Goal: Check status: Check status

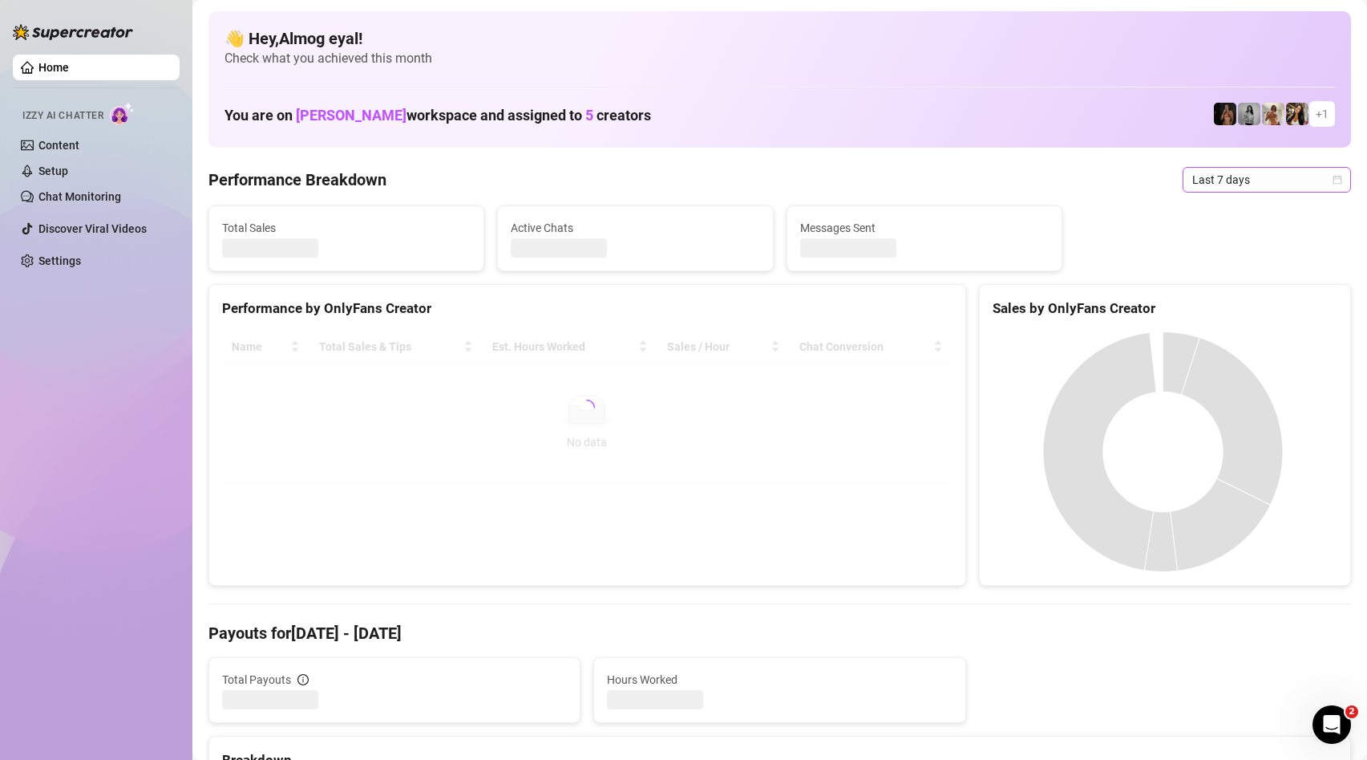
click at [1256, 190] on span "Last 7 days" at bounding box center [1267, 180] width 149 height 24
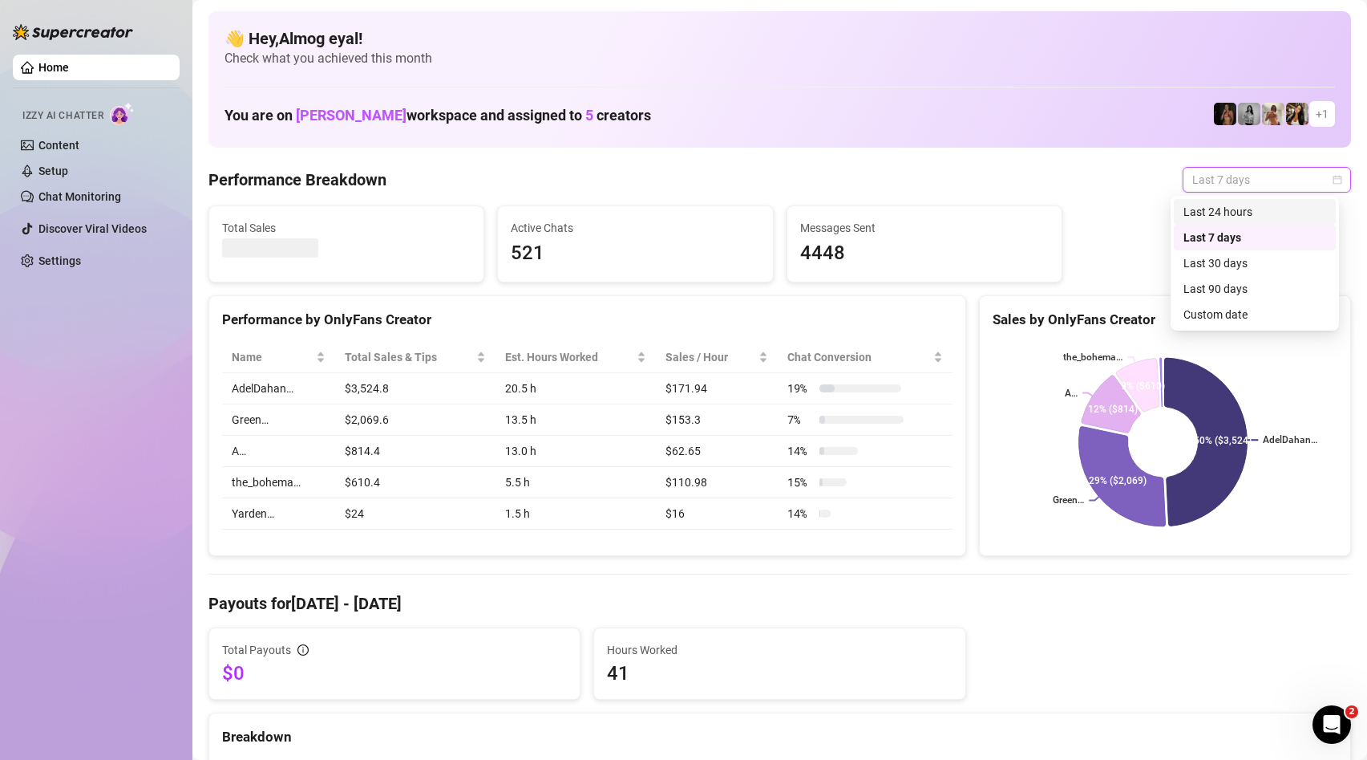
click at [1224, 214] on div "Last 24 hours" at bounding box center [1255, 212] width 143 height 18
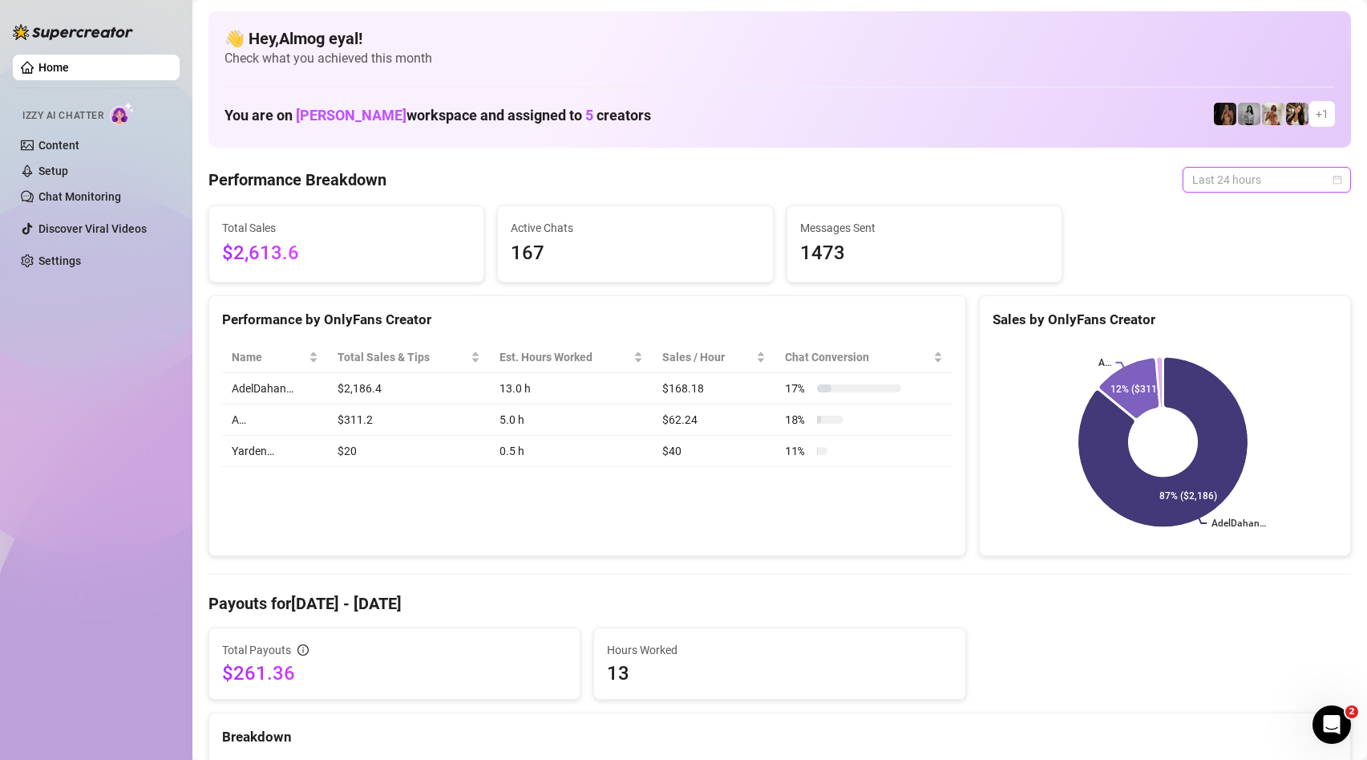
click at [1228, 187] on span "Last 24 hours" at bounding box center [1267, 180] width 149 height 24
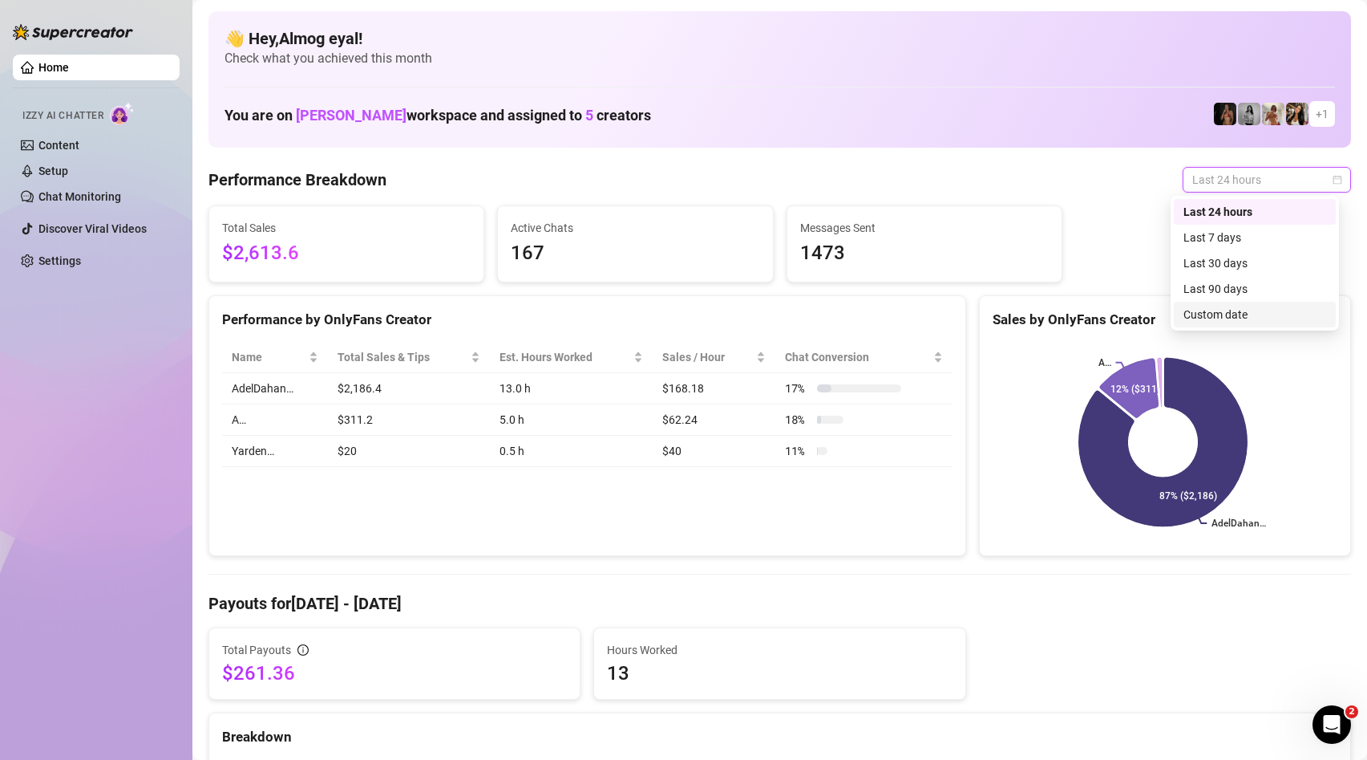
click at [1221, 316] on div "Custom date" at bounding box center [1255, 315] width 143 height 18
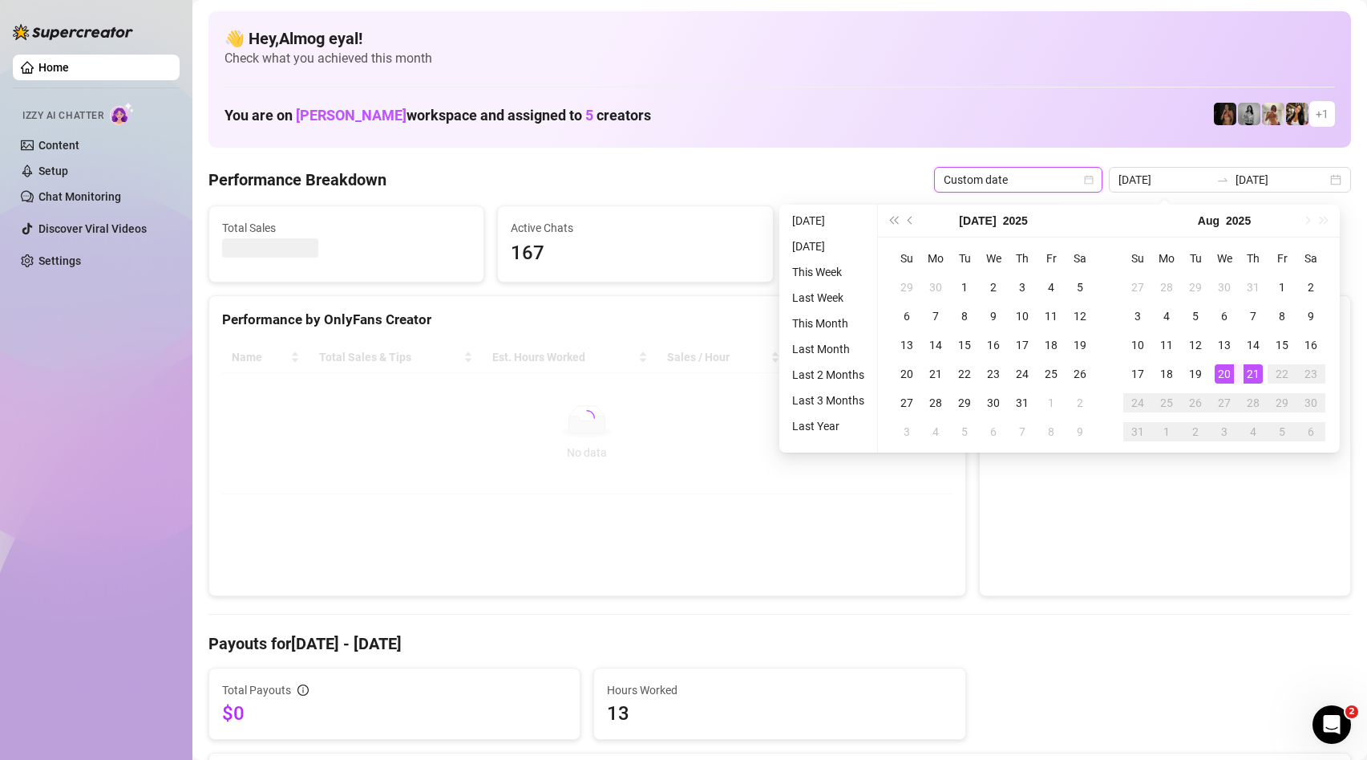
click at [1246, 375] on div "21" at bounding box center [1253, 373] width 19 height 19
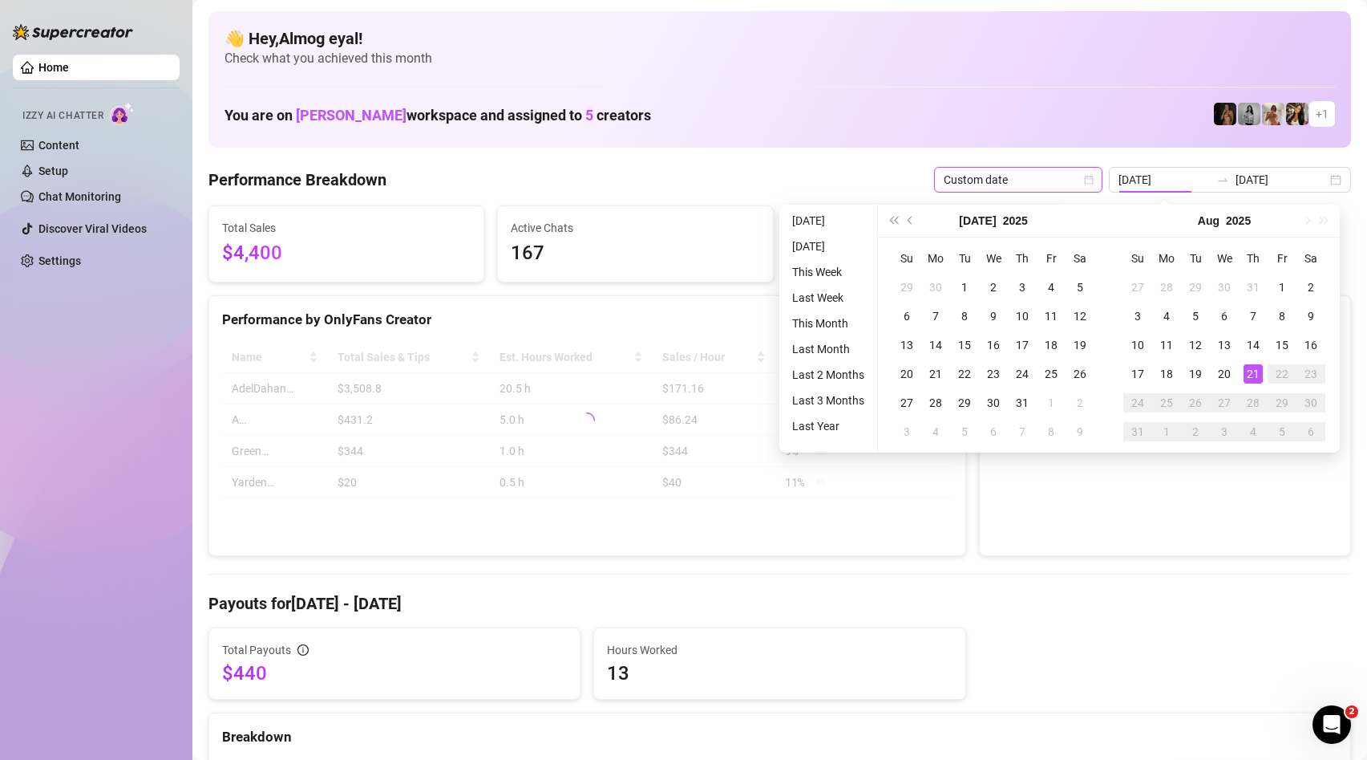
click at [1250, 375] on div "21" at bounding box center [1253, 373] width 19 height 19
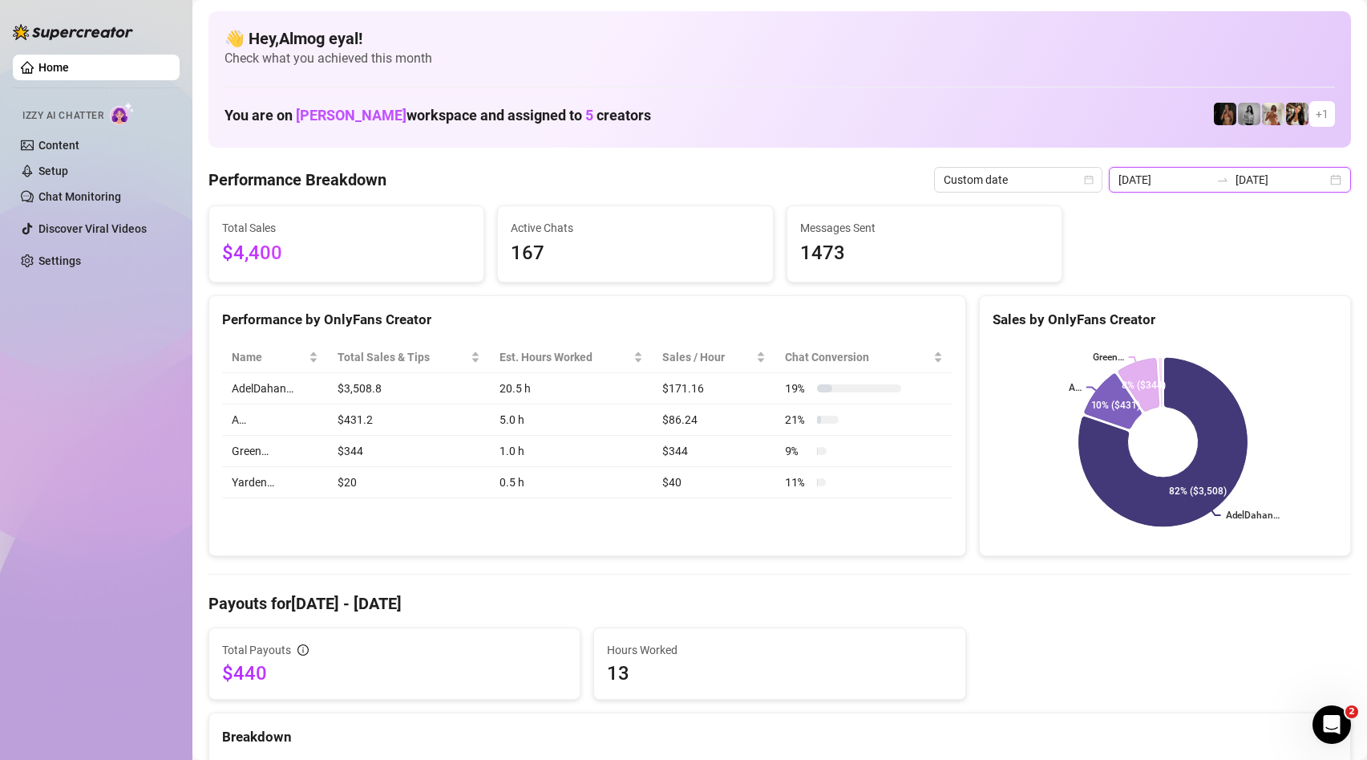
click at [1202, 173] on input "[DATE]" at bounding box center [1164, 180] width 91 height 18
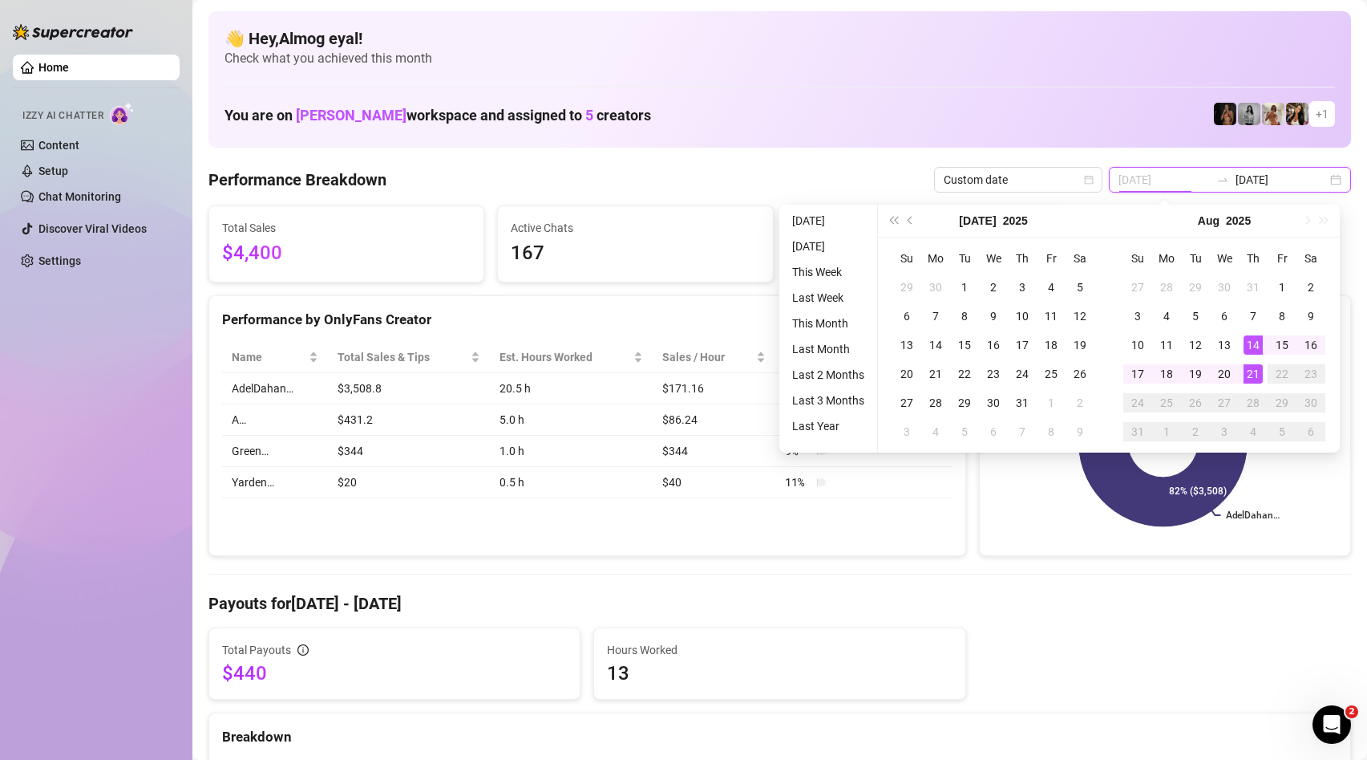
type input "[DATE]"
click at [1258, 375] on div "21" at bounding box center [1253, 373] width 19 height 19
type input "[DATE]"
click at [1248, 375] on div "21" at bounding box center [1253, 373] width 19 height 19
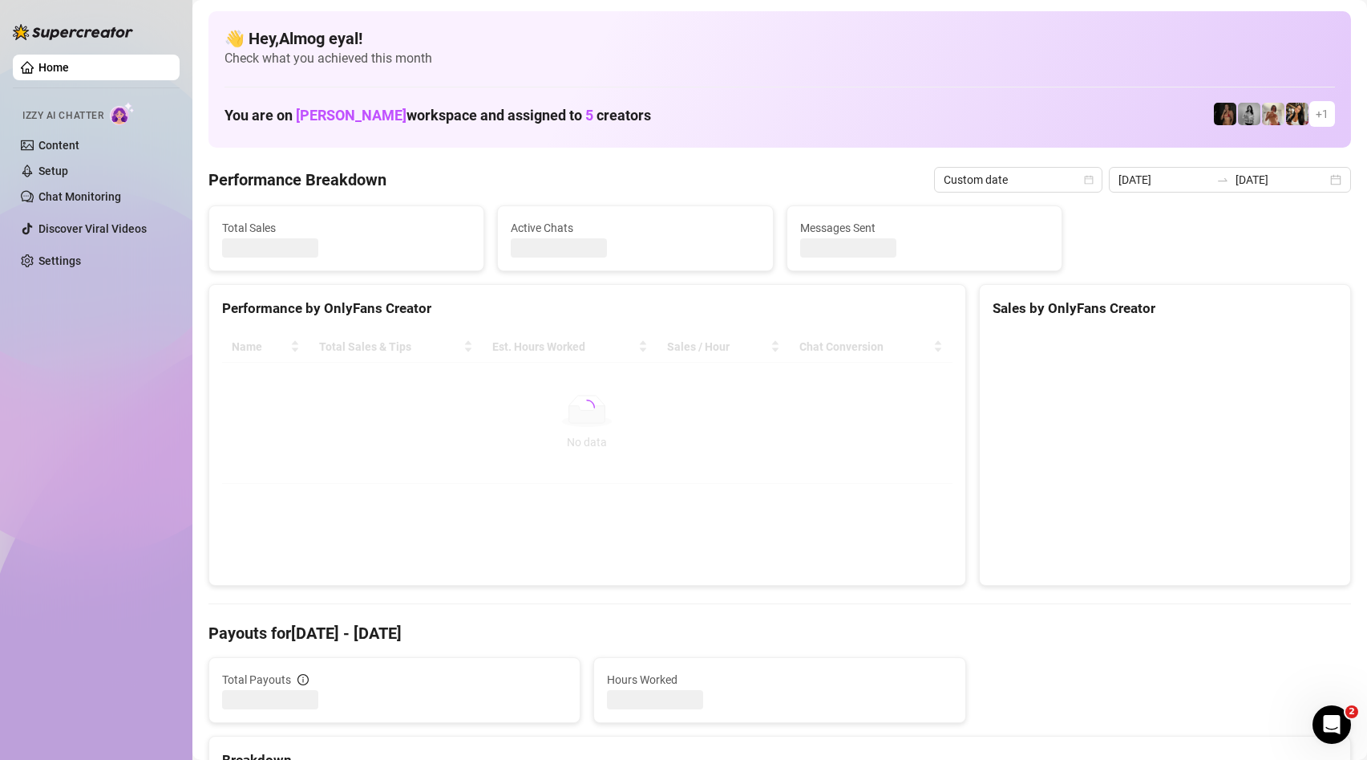
type input "[DATE]"
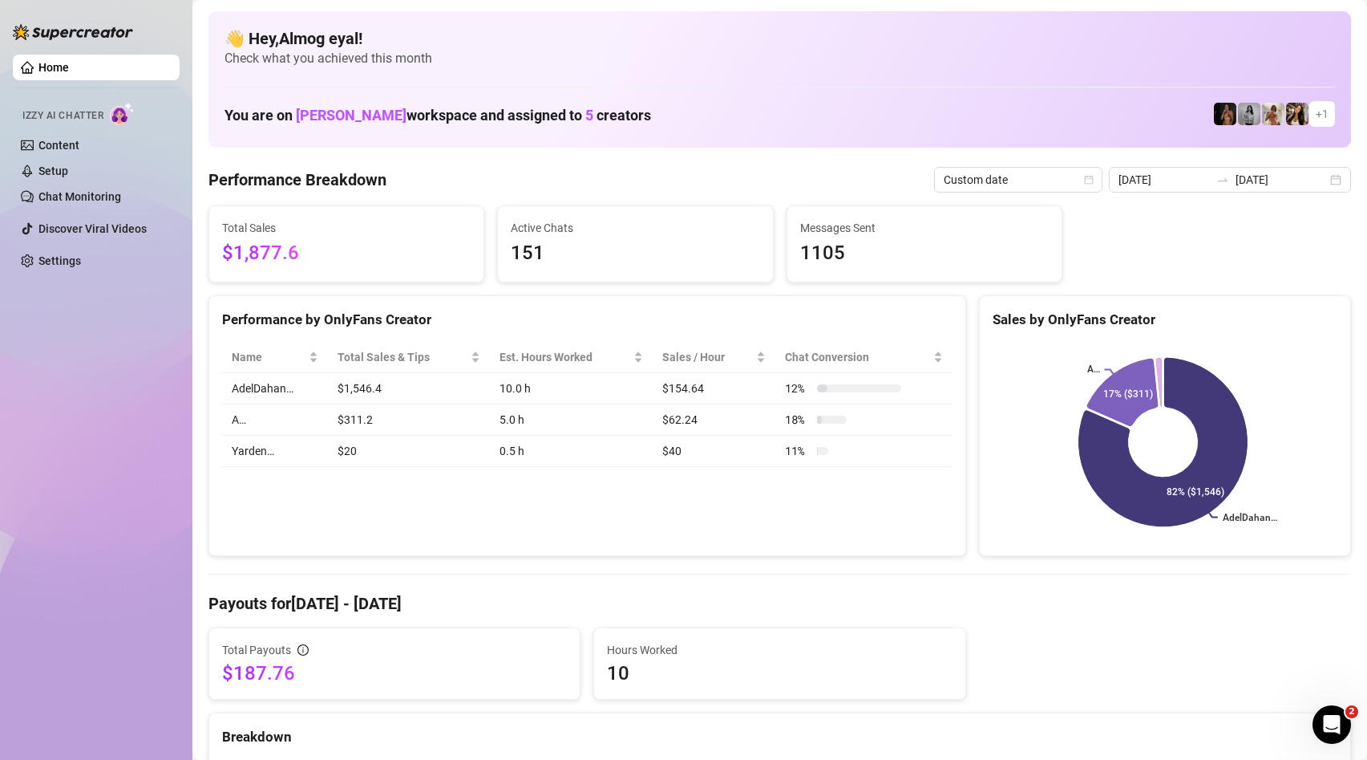
click at [364, 423] on td "$311.2" at bounding box center [409, 419] width 162 height 31
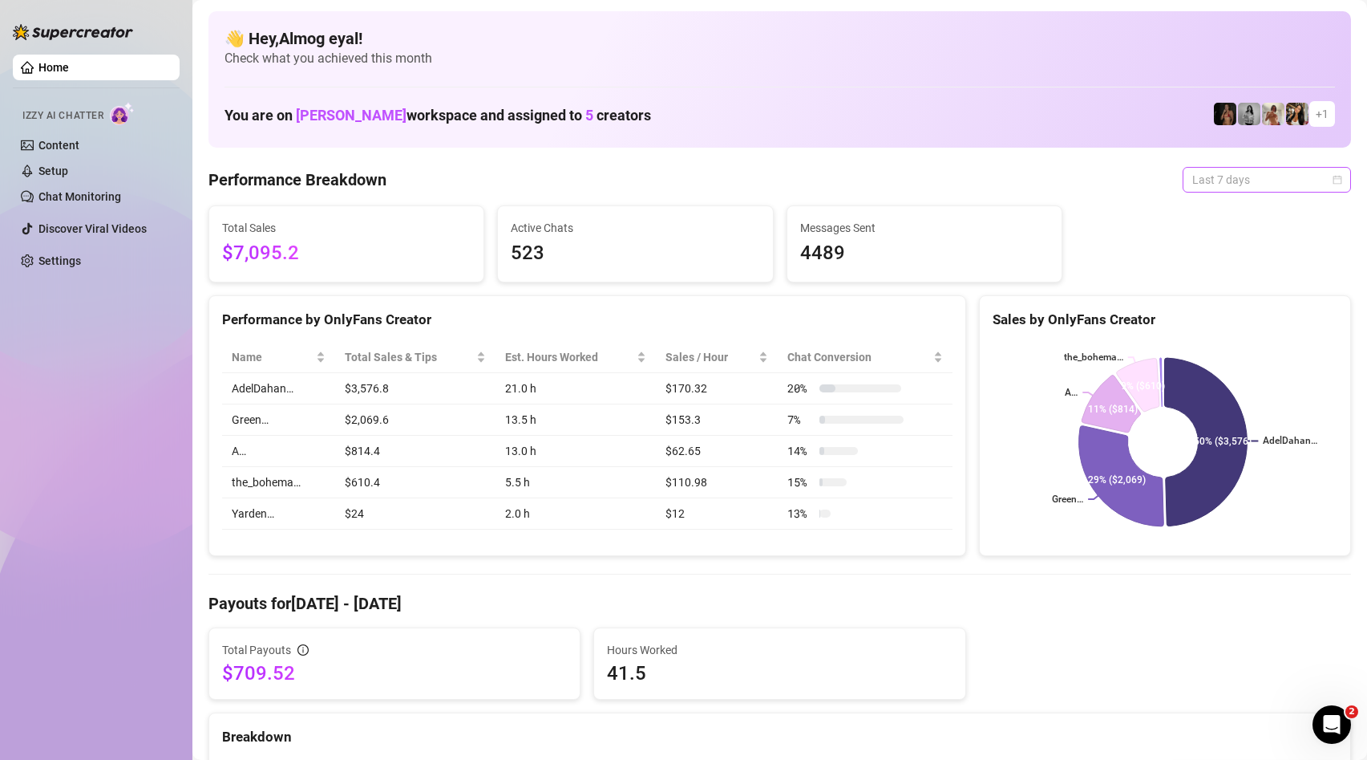
click at [1207, 172] on span "Last 7 days" at bounding box center [1267, 180] width 149 height 24
click at [1232, 212] on div "Last 24 hours" at bounding box center [1255, 212] width 143 height 18
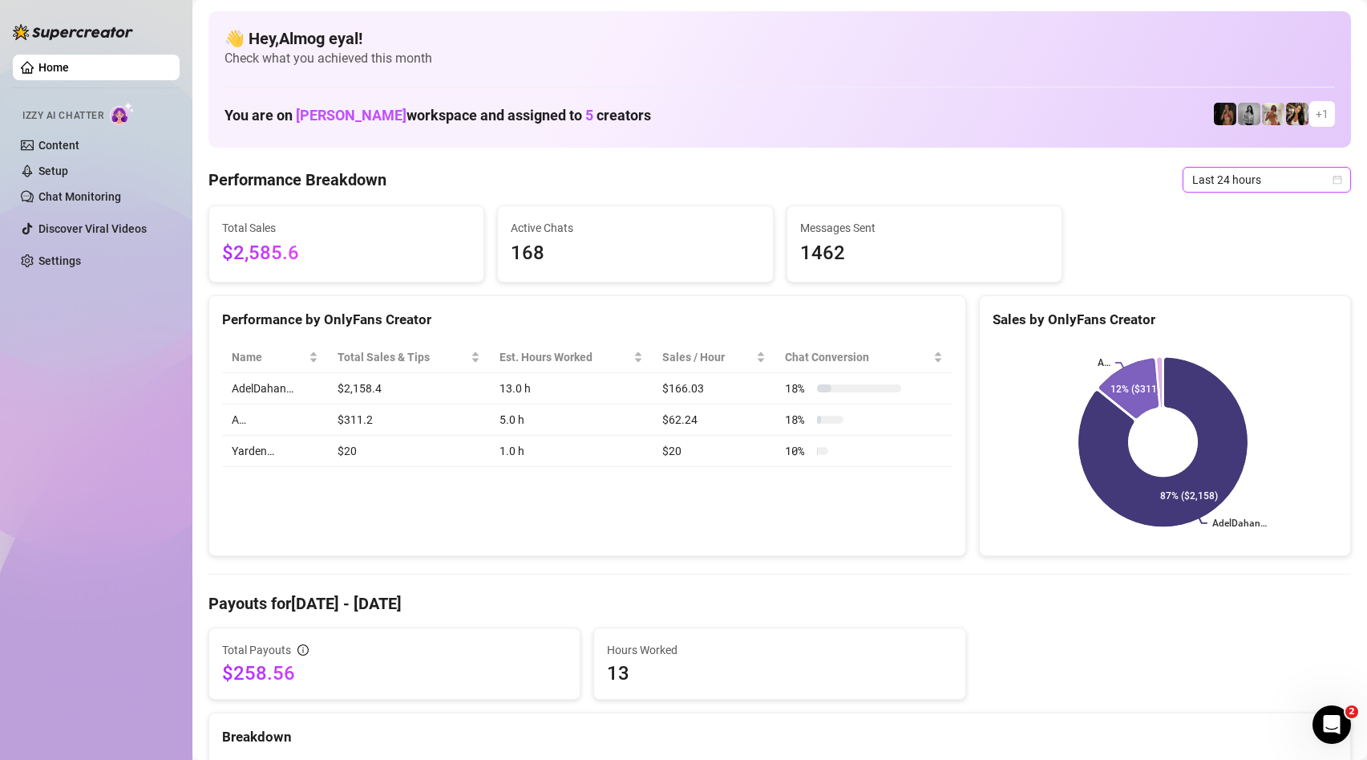
click at [1225, 188] on span "Last 24 hours" at bounding box center [1267, 180] width 149 height 24
drag, startPoint x: 1099, startPoint y: 350, endPoint x: 1135, endPoint y: 300, distance: 61.4
click at [1099, 350] on rect at bounding box center [1163, 442] width 341 height 201
click at [1233, 190] on span "Last 24 hours" at bounding box center [1267, 180] width 149 height 24
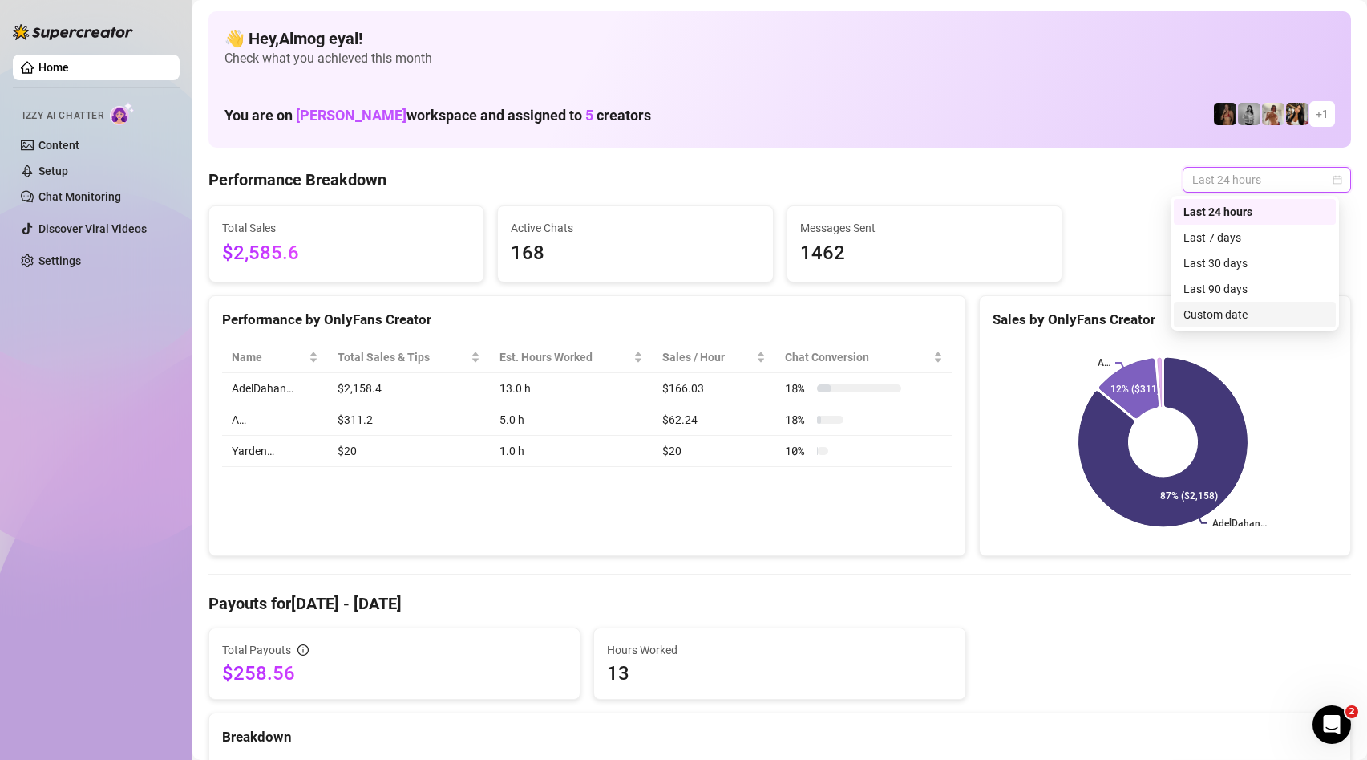
click at [1261, 321] on div "Custom date" at bounding box center [1255, 315] width 143 height 18
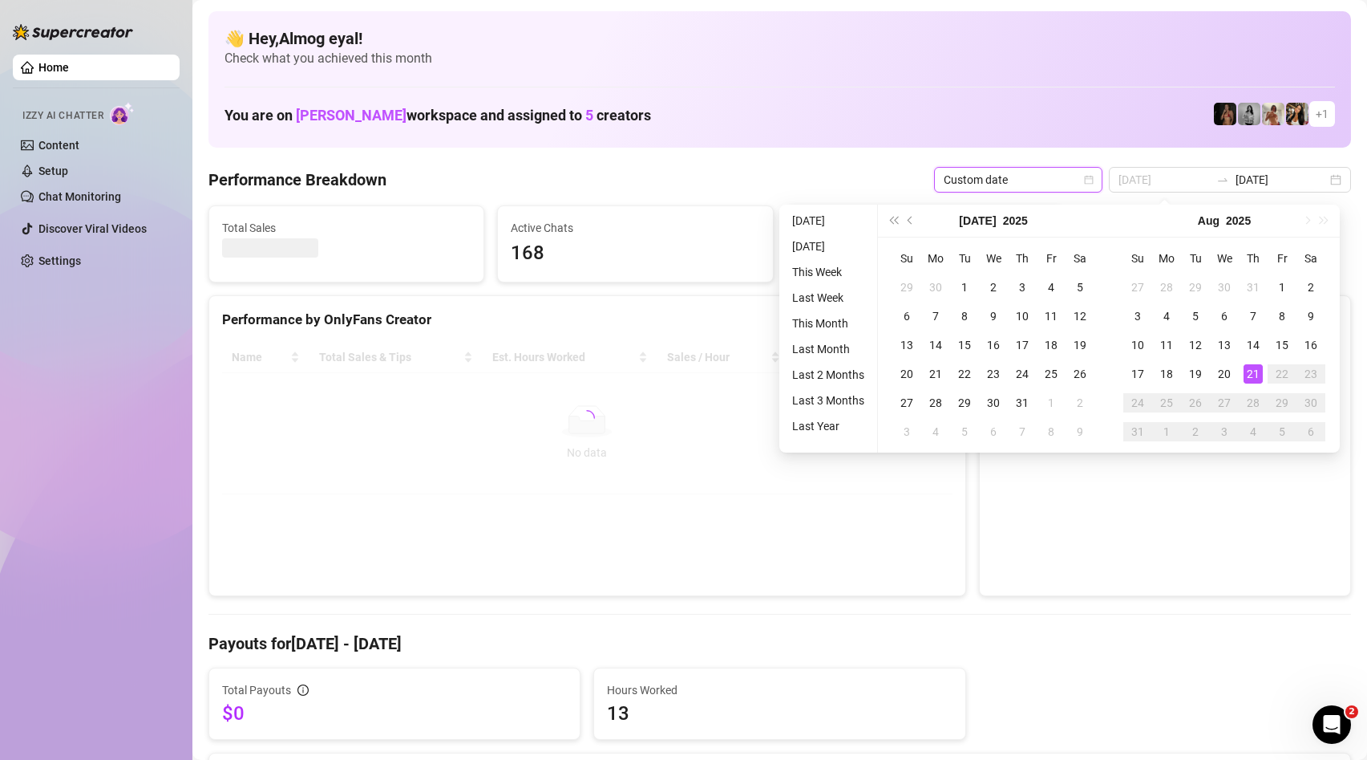
click at [1253, 379] on div "21" at bounding box center [1253, 373] width 19 height 19
click at [1250, 379] on div "21" at bounding box center [1253, 373] width 19 height 19
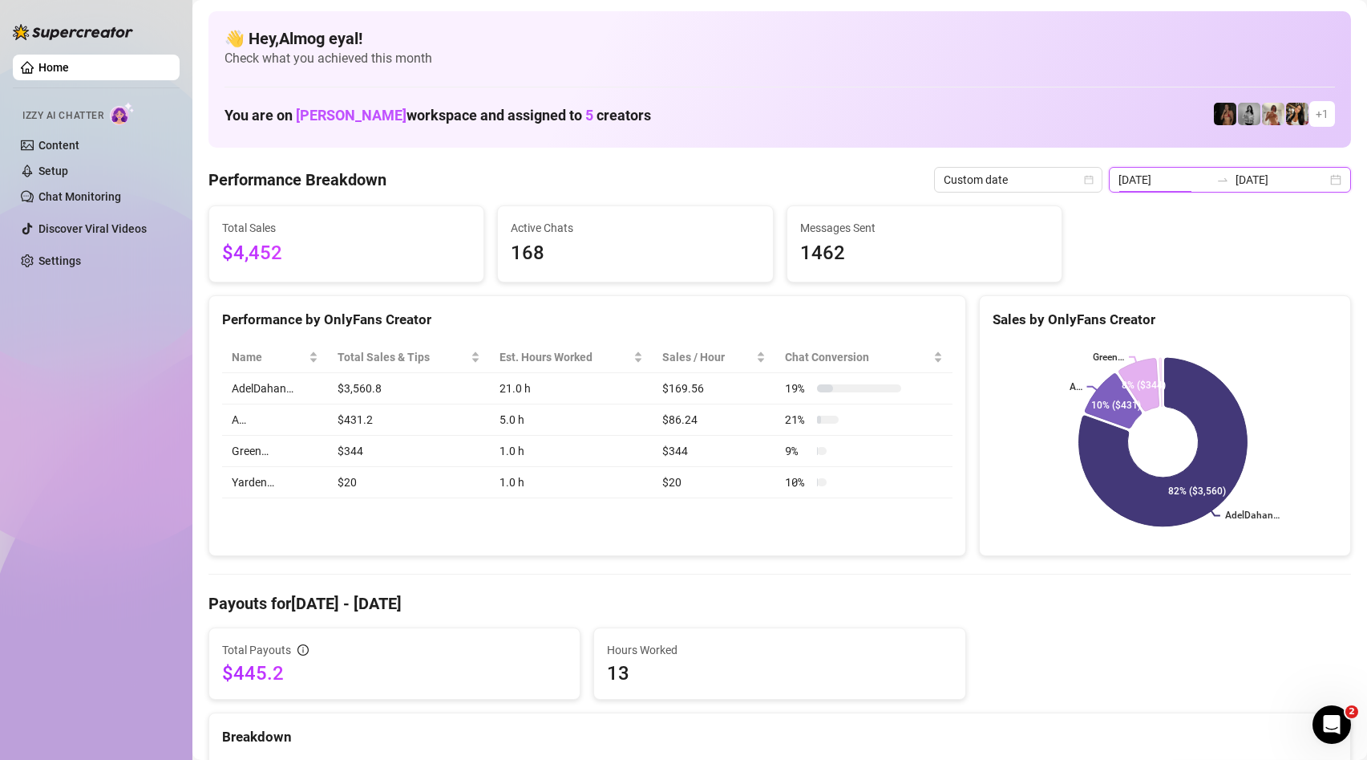
click at [1205, 181] on input "[DATE]" at bounding box center [1164, 180] width 91 height 18
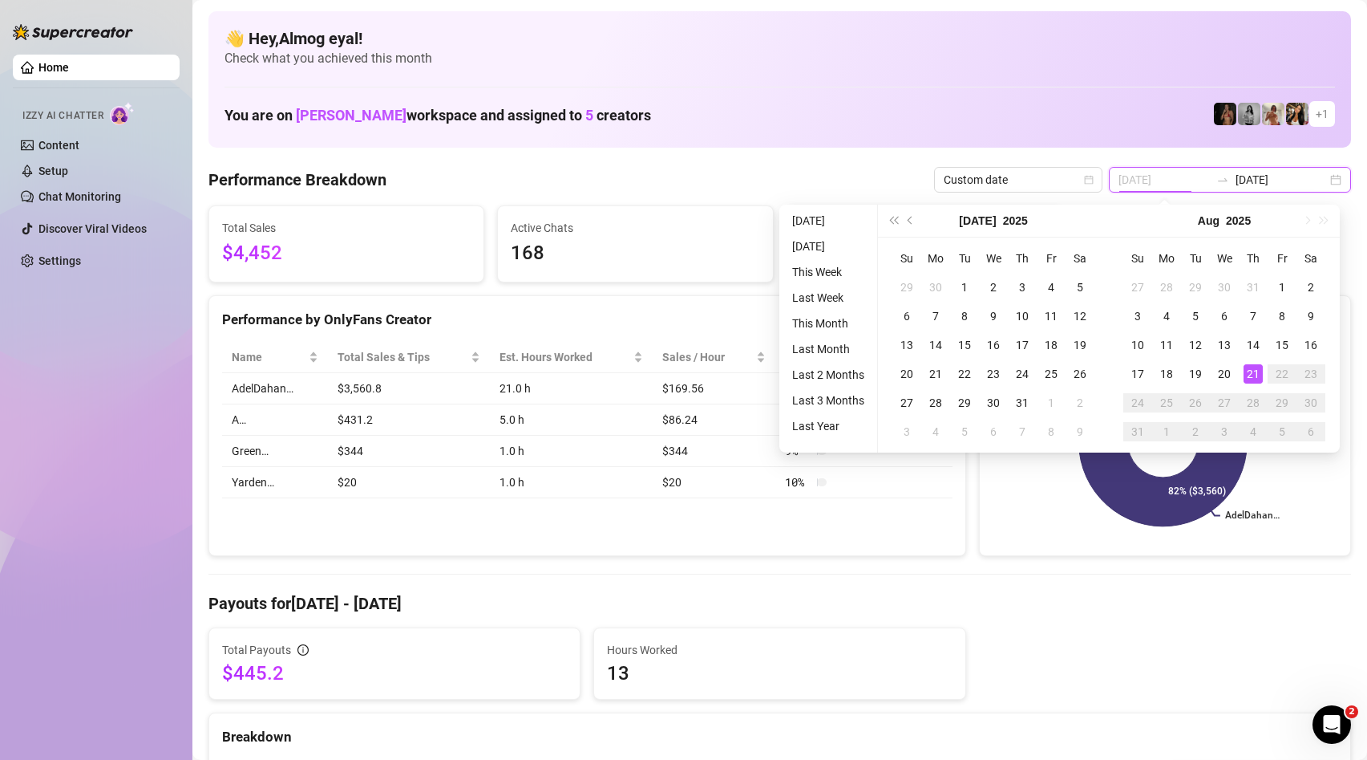
type input "[DATE]"
click at [1260, 371] on div "21" at bounding box center [1253, 373] width 19 height 19
click at [1262, 371] on div "21" at bounding box center [1253, 373] width 19 height 19
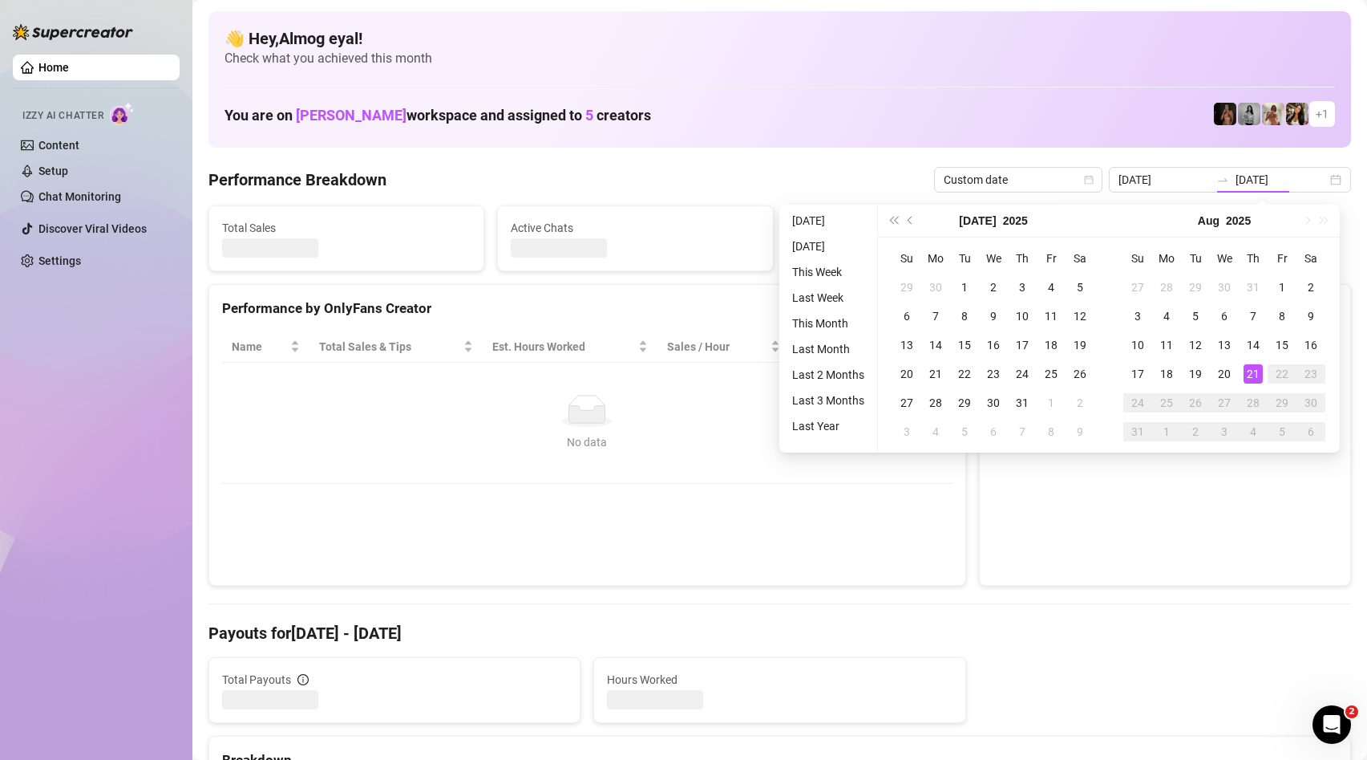
type input "[DATE]"
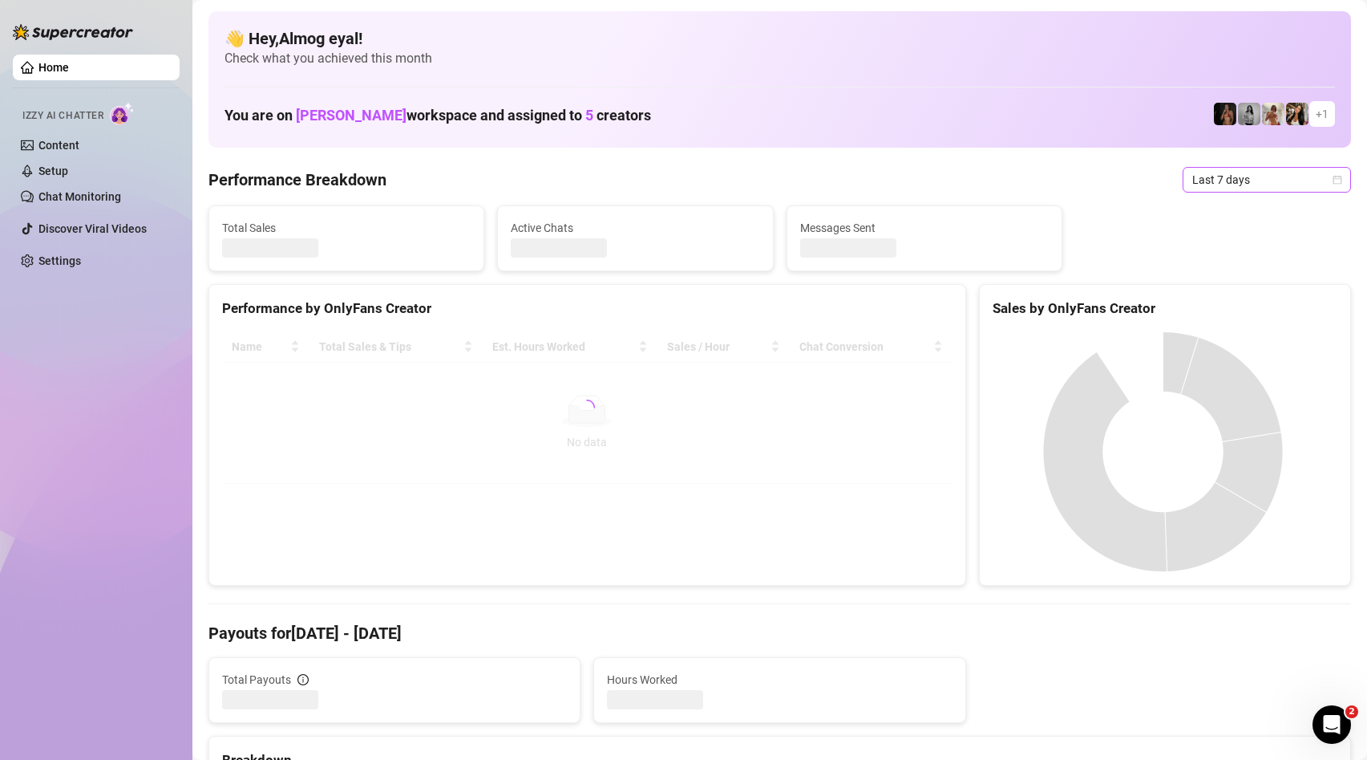
click at [1243, 184] on span "Last 7 days" at bounding box center [1267, 180] width 149 height 24
click at [1262, 314] on div "Custom date" at bounding box center [1255, 315] width 143 height 18
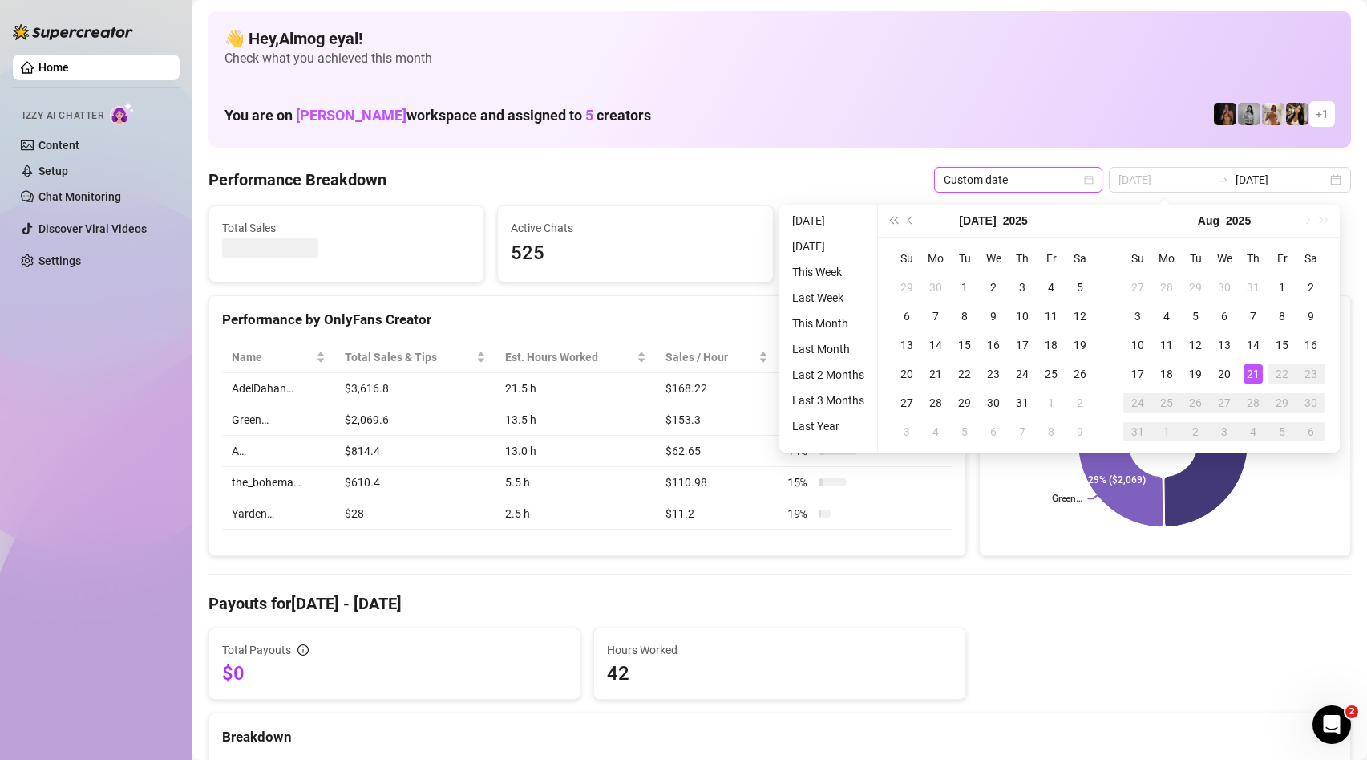
type input "[DATE]"
click at [1258, 369] on div "21" at bounding box center [1253, 373] width 19 height 19
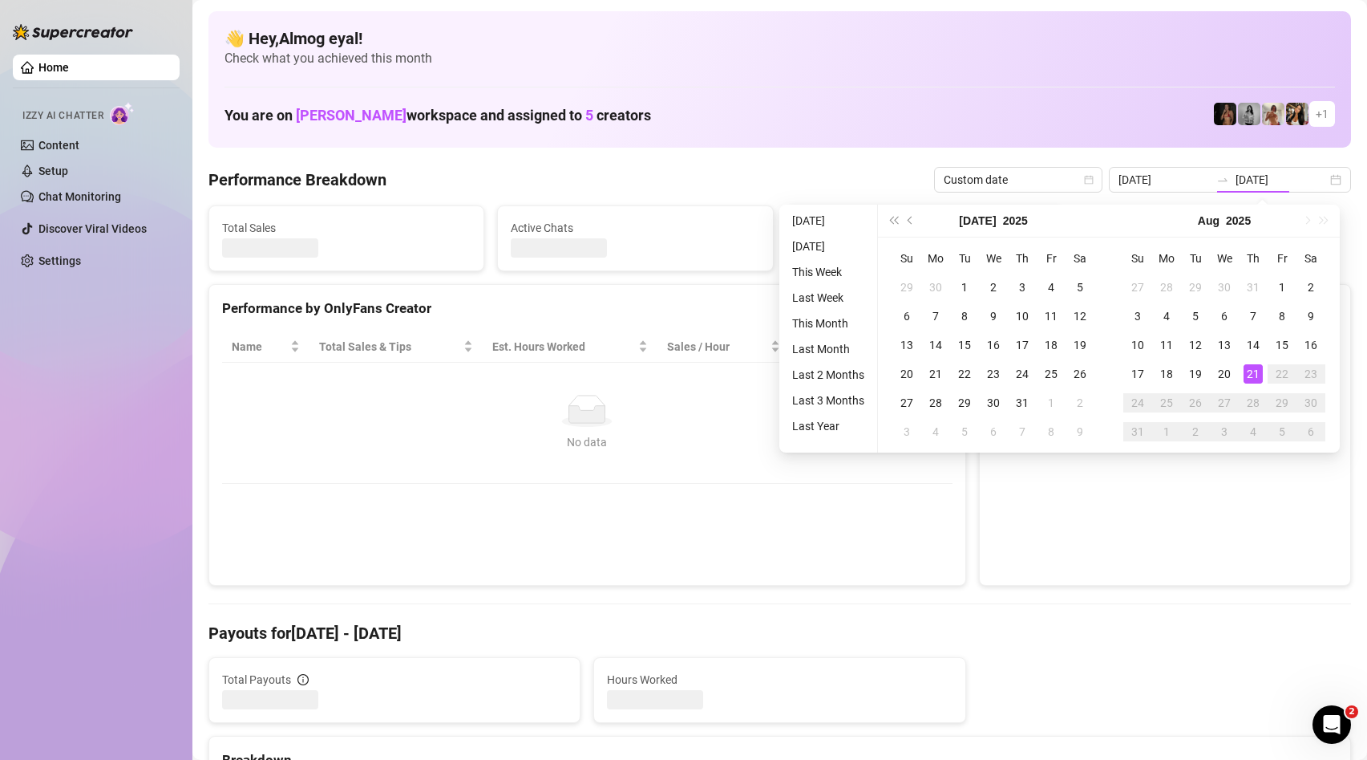
type input "[DATE]"
